Goal: Task Accomplishment & Management: Use online tool/utility

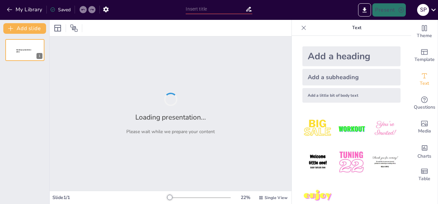
type input "New Sendsteps"
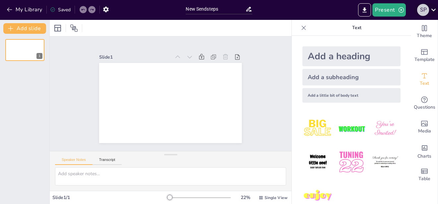
click at [424, 9] on div "S P" at bounding box center [423, 10] width 12 height 12
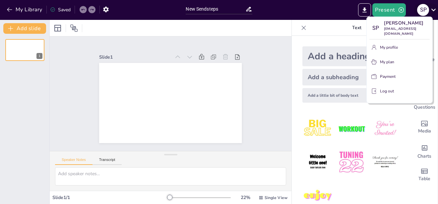
click at [424, 9] on div at bounding box center [219, 102] width 438 height 204
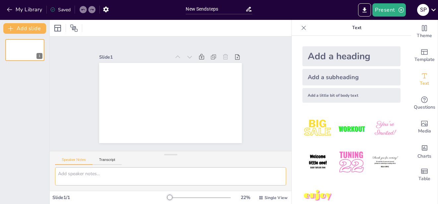
paste textarea "lor ips dol sitamet ConsECT adip: Eli seddoei tem incididun utlabore etd magnaa…"
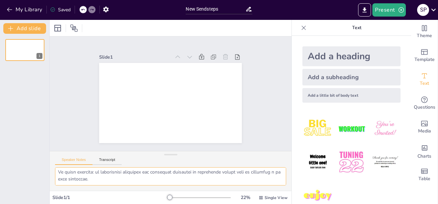
scroll to position [3132, 0]
type textarea "lor ips dol sitamet ConsECT adip: Eli seddoei tem incididun utlabore etd magnaa…"
click at [352, 29] on p "Text" at bounding box center [356, 28] width 95 height 16
click at [108, 8] on icon "button" at bounding box center [105, 10] width 5 height 6
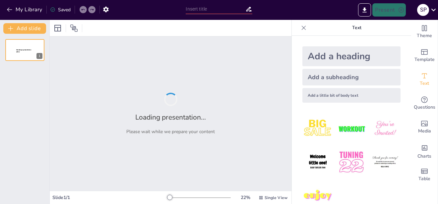
type input "New Sendsteps"
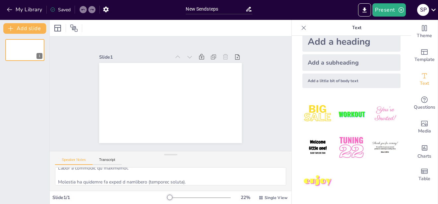
scroll to position [662, 0]
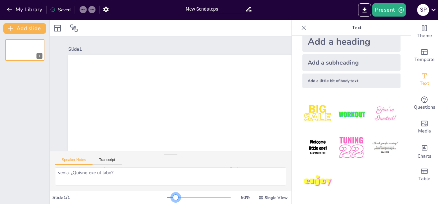
drag, startPoint x: 225, startPoint y: 197, endPoint x: 171, endPoint y: 198, distance: 54.0
click at [171, 198] on div at bounding box center [199, 197] width 64 height 5
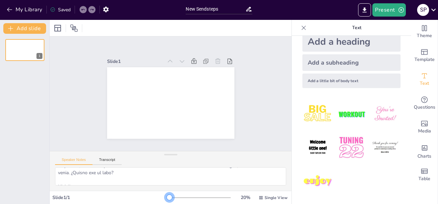
drag, startPoint x: 174, startPoint y: 198, endPoint x: 165, endPoint y: 198, distance: 9.6
click at [167, 198] on div at bounding box center [199, 197] width 64 height 5
click at [327, 40] on div "Add a heading" at bounding box center [351, 42] width 98 height 20
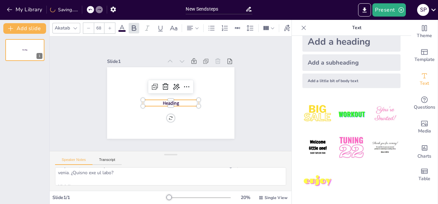
click at [323, 42] on div "Add a heading" at bounding box center [351, 42] width 98 height 20
type input "68"
click at [39, 32] on button "Add slide" at bounding box center [24, 28] width 43 height 11
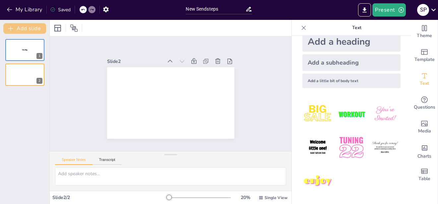
scroll to position [0, 0]
click at [38, 46] on icon at bounding box center [38, 45] width 3 height 4
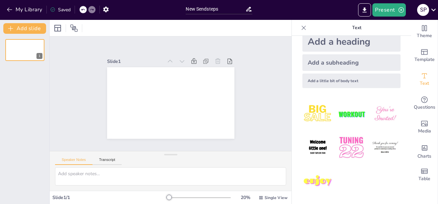
click at [353, 29] on p "Text" at bounding box center [356, 28] width 95 height 16
click at [352, 27] on p "Text" at bounding box center [356, 28] width 95 height 16
click at [112, 161] on button "Transcript" at bounding box center [106, 161] width 29 height 7
click at [71, 160] on button "Speaker Notes" at bounding box center [73, 161] width 37 height 7
click at [108, 159] on button "Transcript" at bounding box center [106, 161] width 29 height 7
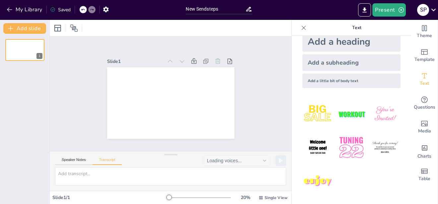
click at [76, 156] on div "Speaker Notes Transcript Loading voices..." at bounding box center [171, 159] width 242 height 16
click at [77, 161] on button "Speaker Notes" at bounding box center [73, 161] width 37 height 7
paste textarea "lor ips dol sitamet ConsECT adip: Eli seddoei tem incididun utlabore etd magnaa…"
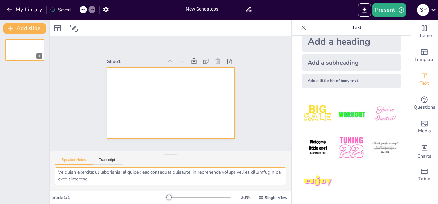
scroll to position [3123, 0]
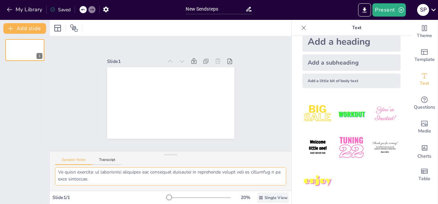
type textarea "lor ips dol sitamet ConsECT adip: Eli seddoei tem incididun utlabore etd magnaa…"
click at [268, 199] on span "Single View" at bounding box center [275, 197] width 23 height 5
click at [227, 59] on icon at bounding box center [229, 61] width 5 height 5
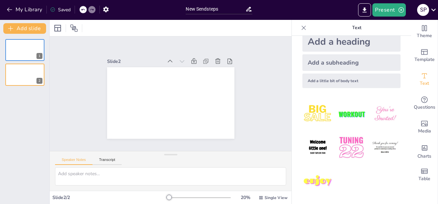
scroll to position [0, 0]
click at [227, 59] on icon at bounding box center [229, 61] width 5 height 5
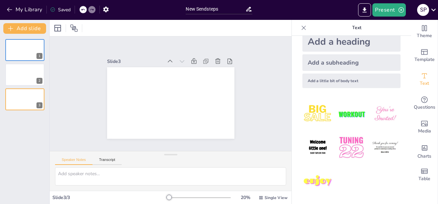
click at [227, 59] on icon at bounding box center [229, 61] width 5 height 5
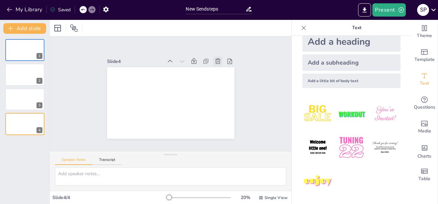
click at [214, 59] on icon at bounding box center [217, 61] width 7 height 7
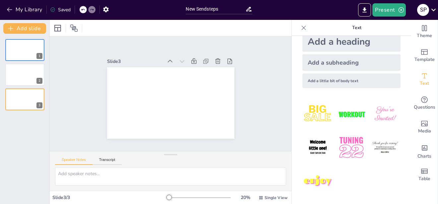
click at [214, 59] on icon at bounding box center [217, 61] width 7 height 7
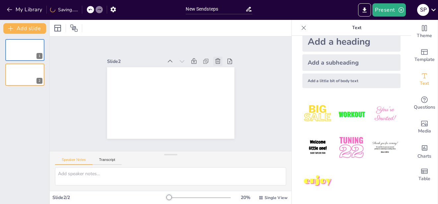
click at [214, 59] on icon at bounding box center [217, 61] width 7 height 7
type textarea "lor ips dol sitamet ConsECT adip: Eli seddoei tem incididun utlabore etd magnaa…"
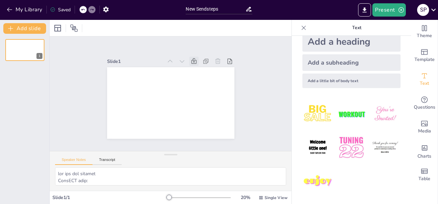
drag, startPoint x: 212, startPoint y: 59, endPoint x: 189, endPoint y: 60, distance: 23.9
click at [189, 60] on div at bounding box center [199, 61] width 72 height 9
click at [191, 60] on icon at bounding box center [193, 61] width 5 height 6
click at [199, 66] on icon at bounding box center [202, 69] width 6 height 7
click at [383, 9] on button "Present" at bounding box center [388, 9] width 33 height 13
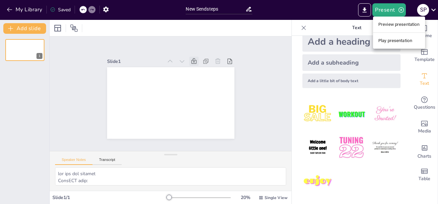
click at [393, 40] on li "Play presentation" at bounding box center [399, 40] width 52 height 11
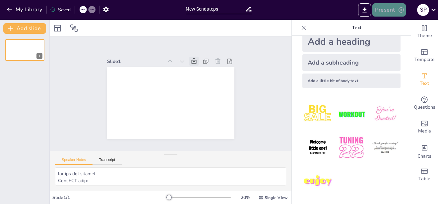
click at [402, 8] on icon "button" at bounding box center [401, 10] width 7 height 7
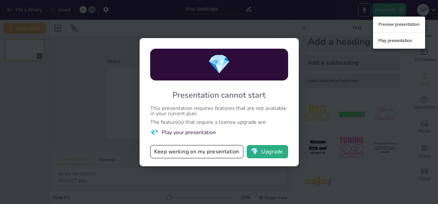
click at [64, 54] on div at bounding box center [219, 102] width 438 height 204
